Goal: Information Seeking & Learning: Understand process/instructions

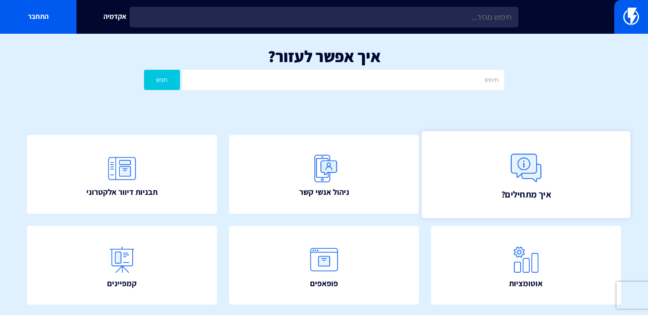
click at [470, 167] on link "איך מתחילים?" at bounding box center [525, 174] width 209 height 87
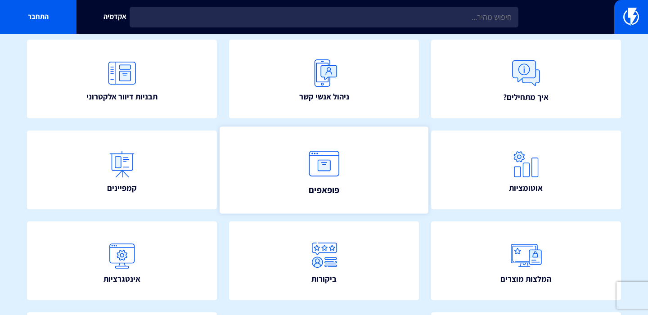
scroll to position [98, 0]
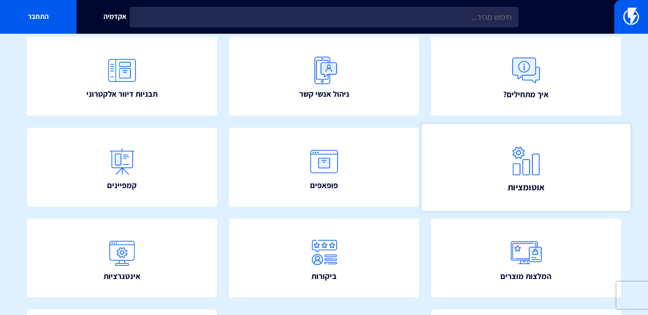
click at [515, 184] on span "אוטומציות" at bounding box center [525, 186] width 37 height 13
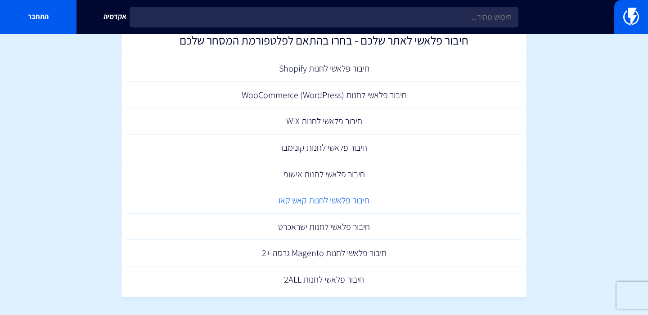
scroll to position [138, 0]
click at [353, 74] on link "חיבור פלאשי לחנות Shopify" at bounding box center [324, 69] width 396 height 27
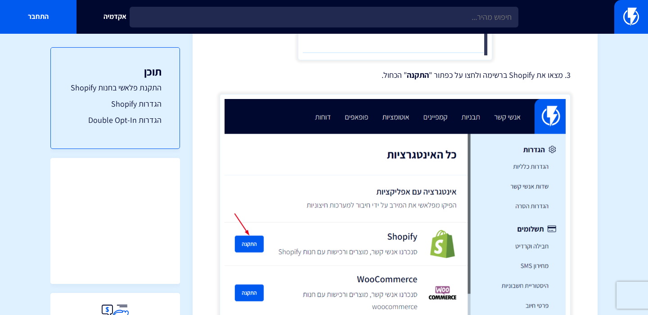
scroll to position [722, 0]
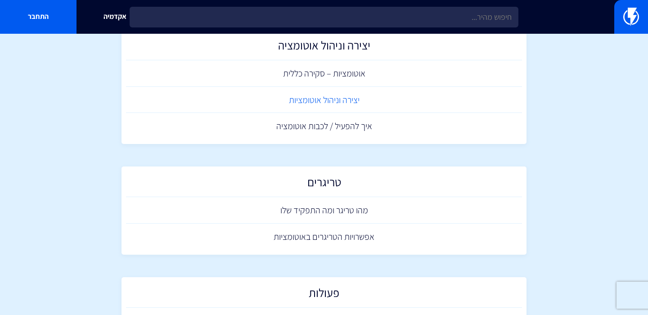
scroll to position [49, 0]
click at [358, 100] on link "יצירה וניהול אוטומציות" at bounding box center [324, 99] width 396 height 27
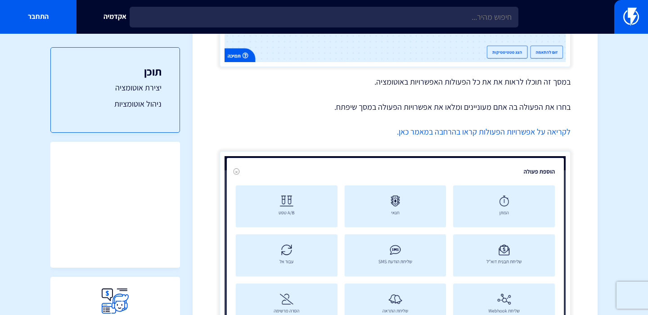
scroll to position [2119, 0]
